Goal: Information Seeking & Learning: Find specific page/section

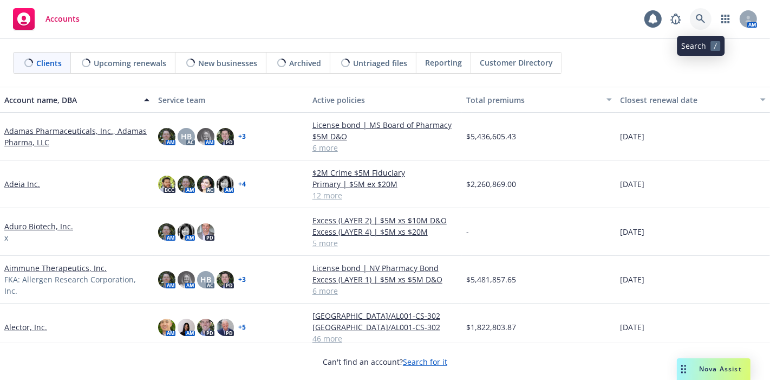
click at [700, 19] on icon at bounding box center [700, 18] width 9 height 9
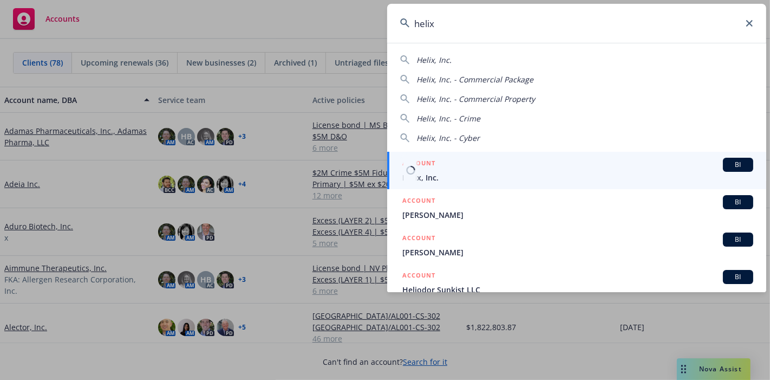
type input "helix"
click at [425, 172] on span "Helix, Inc." at bounding box center [577, 177] width 351 height 11
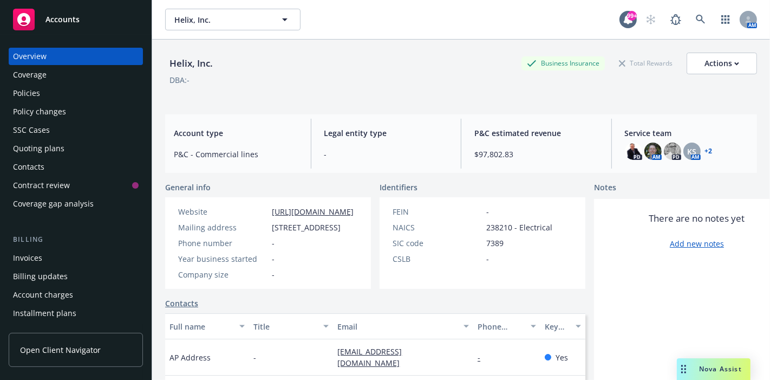
click at [705, 149] on link "+ 2" at bounding box center [709, 151] width 8 height 6
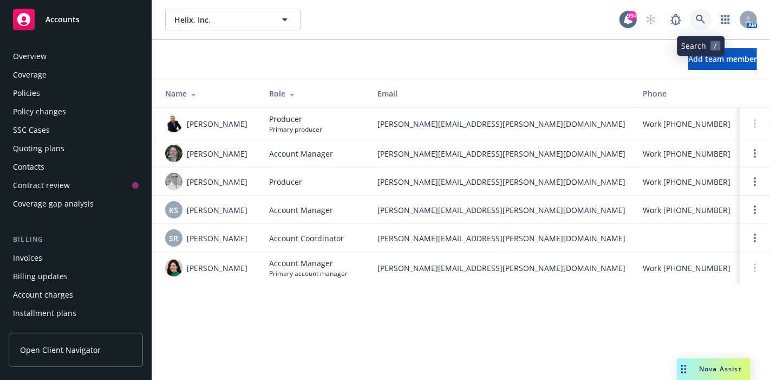
click at [698, 22] on icon at bounding box center [701, 20] width 10 height 10
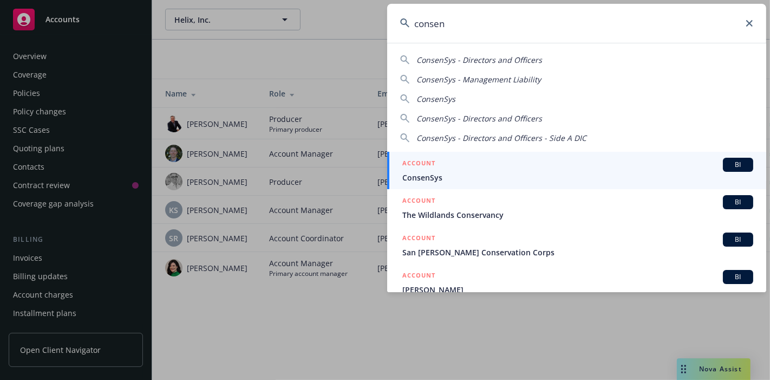
type input "consen"
click at [433, 172] on span "ConsenSys" at bounding box center [577, 177] width 351 height 11
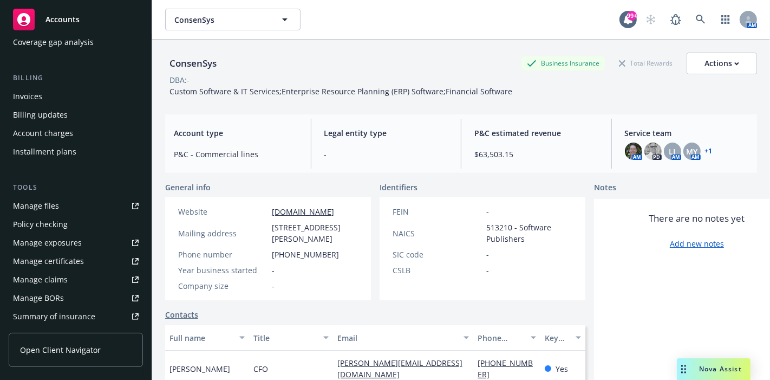
scroll to position [180, 0]
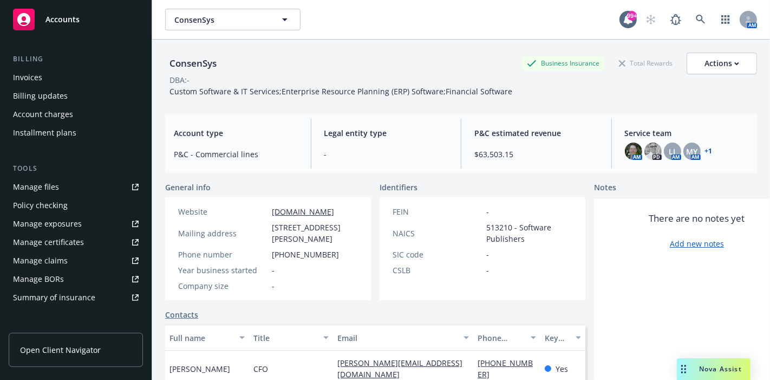
click at [41, 188] on div "Manage files" at bounding box center [36, 186] width 46 height 17
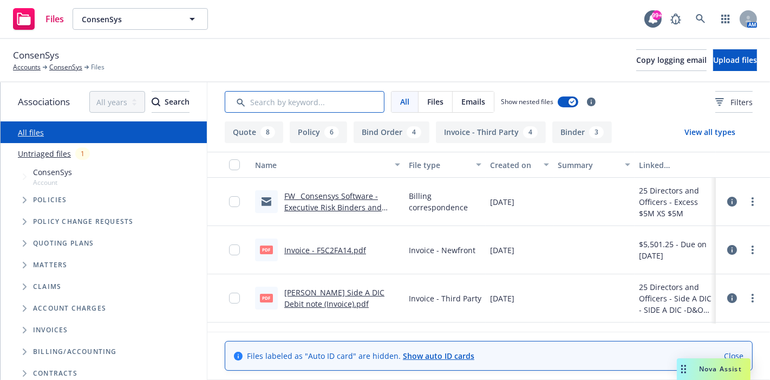
click at [273, 102] on input "Search by keyword..." at bounding box center [305, 102] width 160 height 22
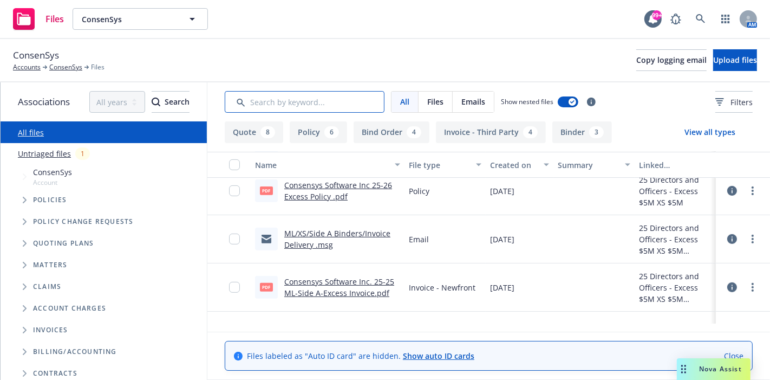
scroll to position [421, 0]
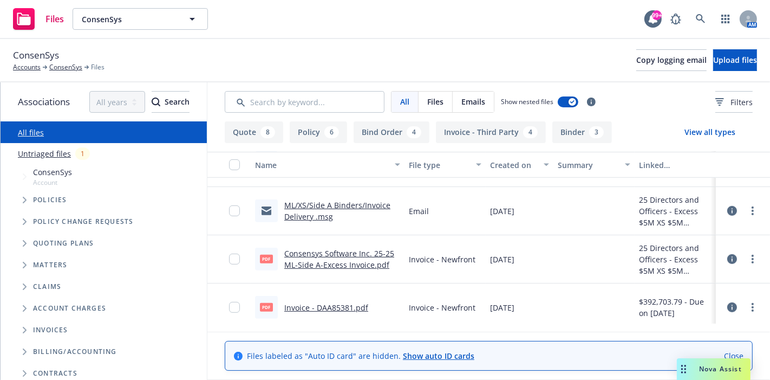
click at [314, 136] on button "Policy 6" at bounding box center [318, 132] width 57 height 22
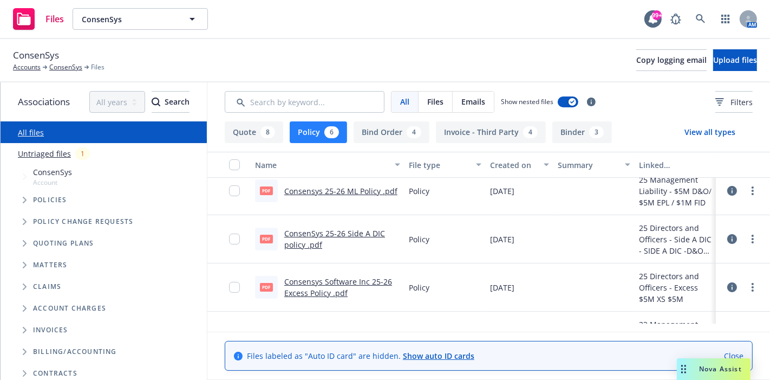
scroll to position [0, 0]
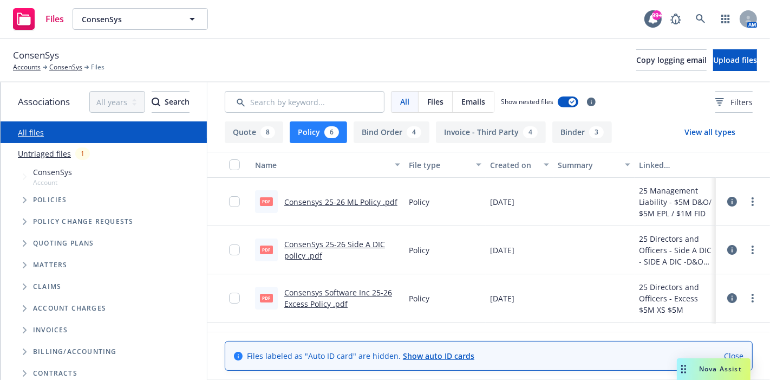
click at [352, 200] on link "Consensys 25-26 ML Policy .pdf" at bounding box center [340, 202] width 113 height 10
click at [307, 304] on link "Consensys Software Inc 25-26 Excess Policy .pdf" at bounding box center [338, 298] width 108 height 22
click at [313, 245] on link "ConsenSys 25-26 Side A DIC policy .pdf" at bounding box center [334, 250] width 101 height 22
click at [452, 132] on button "Invoice - Third Party 4" at bounding box center [491, 132] width 110 height 22
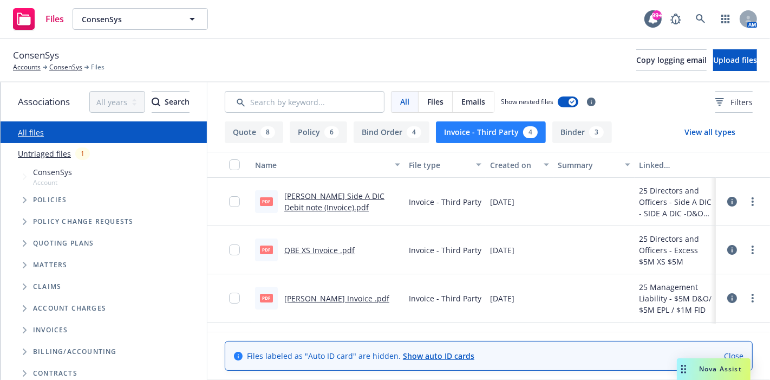
click at [717, 131] on button "View all types" at bounding box center [710, 132] width 86 height 22
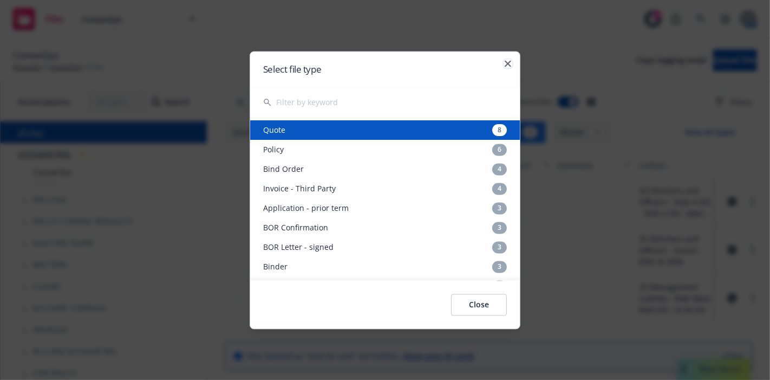
click at [510, 60] on icon "button" at bounding box center [508, 63] width 6 height 6
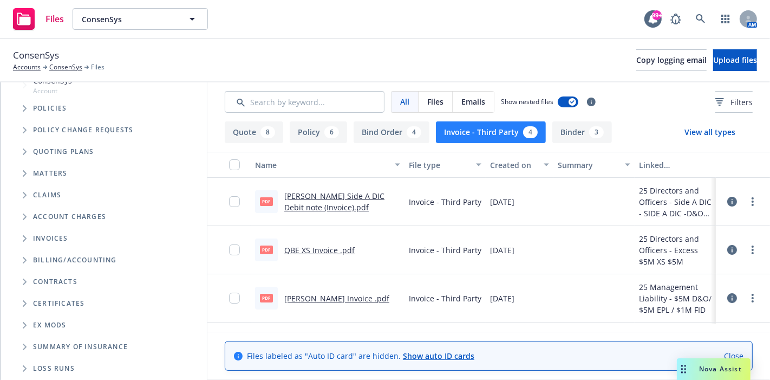
scroll to position [120, 0]
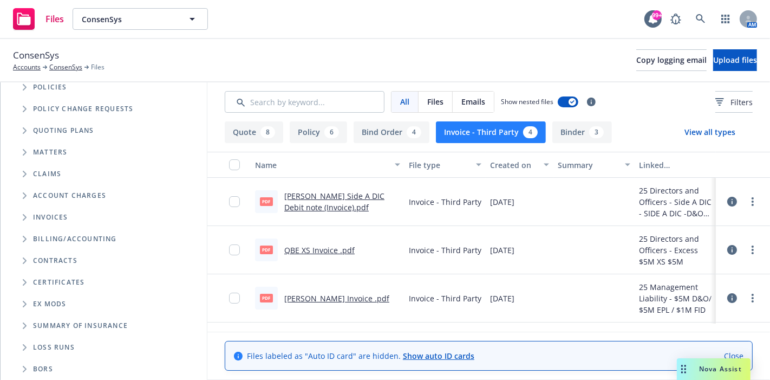
click at [54, 214] on span "Invoices" at bounding box center [50, 217] width 35 height 6
click at [20, 209] on span "Tree Example" at bounding box center [24, 217] width 17 height 17
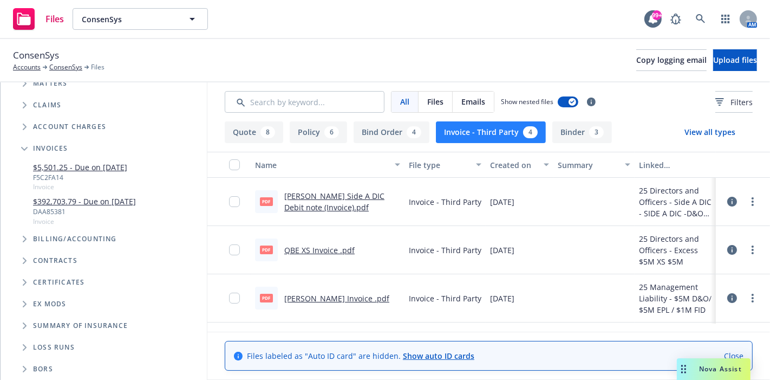
scroll to position [190, 0]
